Goal: Check status: Check status

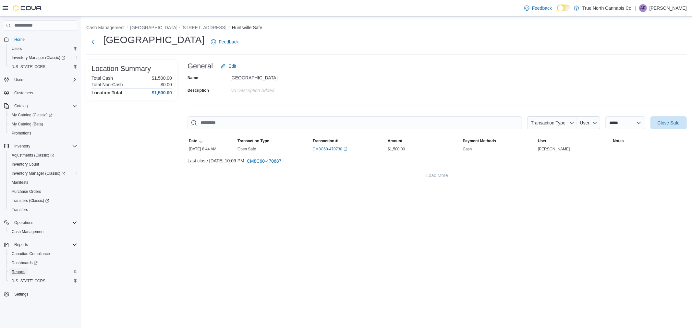
click at [21, 275] on span "Reports" at bounding box center [19, 272] width 14 height 8
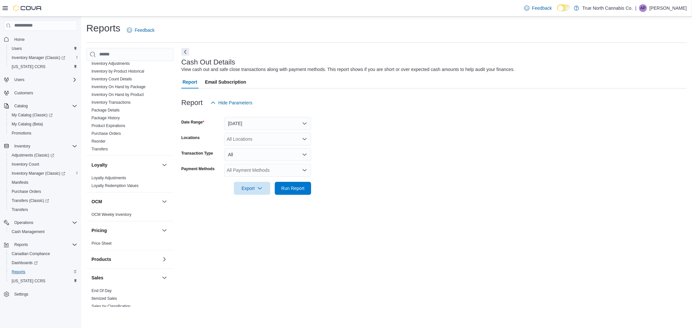
scroll to position [324, 0]
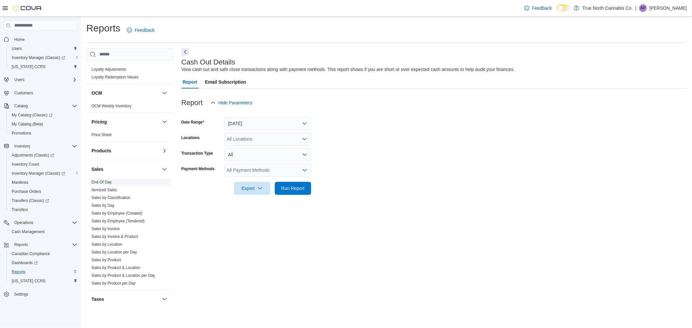
click at [107, 184] on link "End Of Day" at bounding box center [101, 182] width 20 height 5
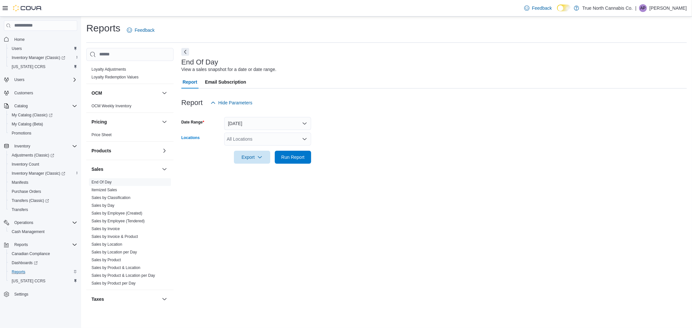
drag, startPoint x: 261, startPoint y: 137, endPoint x: 263, endPoint y: 140, distance: 3.6
click at [262, 137] on div "All Locations" at bounding box center [267, 139] width 87 height 13
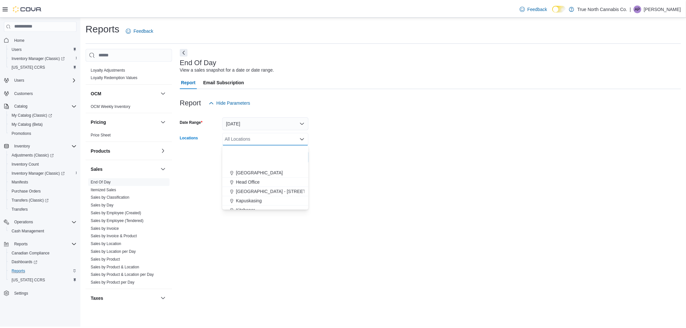
scroll to position [216, 0]
drag, startPoint x: 271, startPoint y: 151, endPoint x: 332, endPoint y: 143, distance: 62.1
click at [272, 151] on span "[GEOGRAPHIC_DATA] - [STREET_ADDRESS]" at bounding box center [286, 150] width 96 height 6
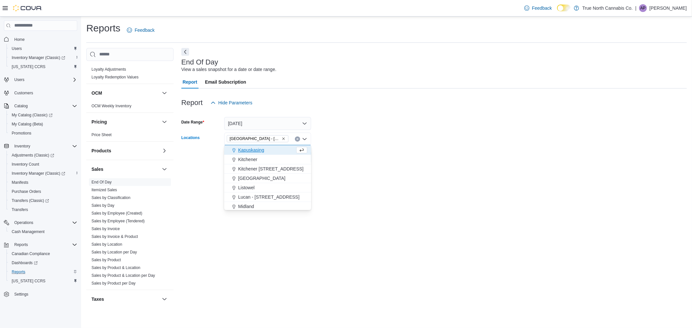
click at [357, 134] on form "Date Range [DATE] Locations [GEOGRAPHIC_DATA] - [STREET_ADDRESS] Combo box. Sel…" at bounding box center [433, 136] width 505 height 54
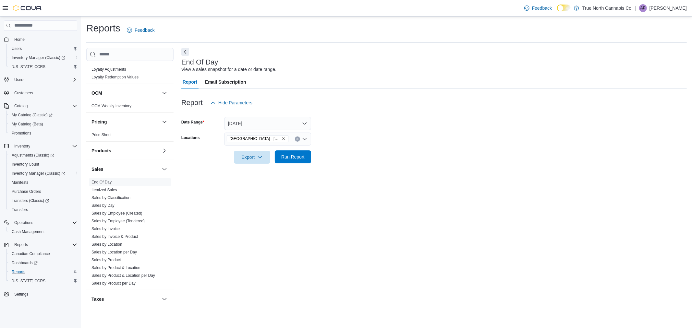
click at [287, 161] on span "Run Report" at bounding box center [292, 156] width 29 height 13
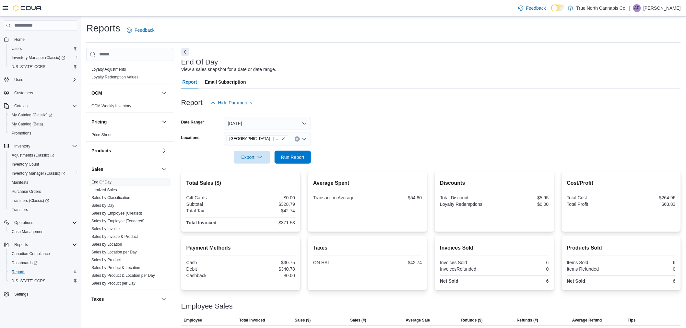
scroll to position [16, 0]
